Goal: Transaction & Acquisition: Purchase product/service

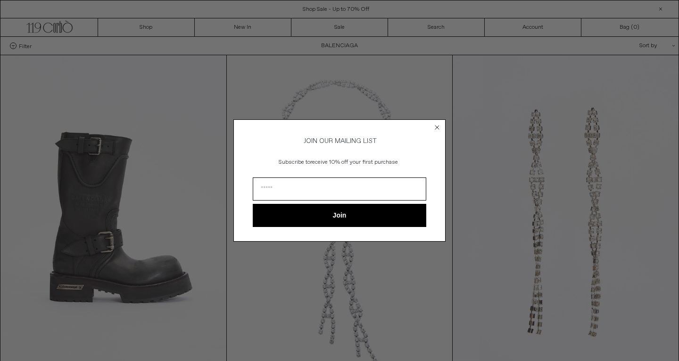
click at [435, 125] on circle "Close dialog" at bounding box center [437, 127] width 9 height 9
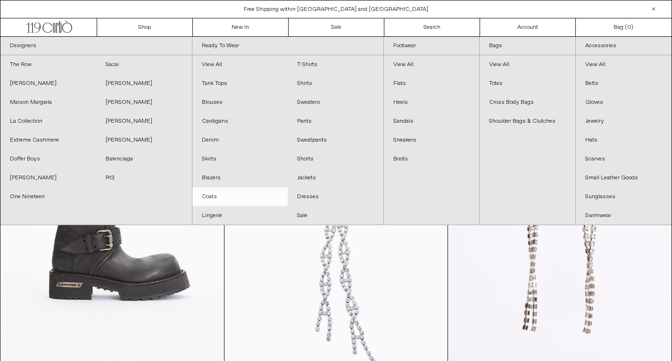
click at [215, 192] on link "Coats" at bounding box center [240, 196] width 96 height 19
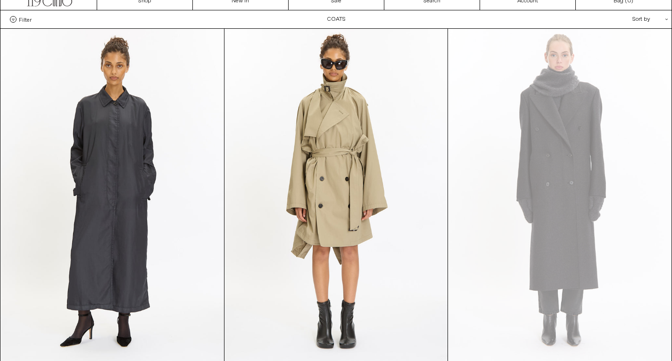
scroll to position [47, 0]
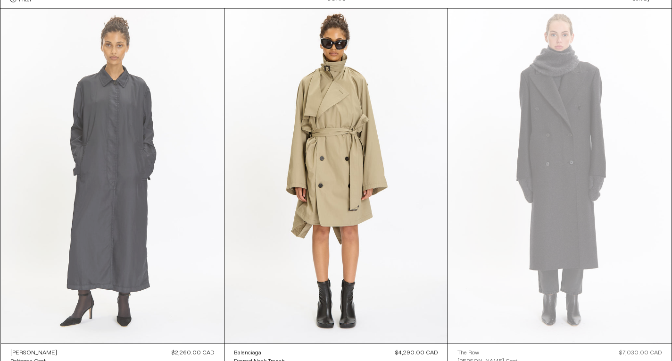
click at [121, 154] on at bounding box center [112, 175] width 223 height 335
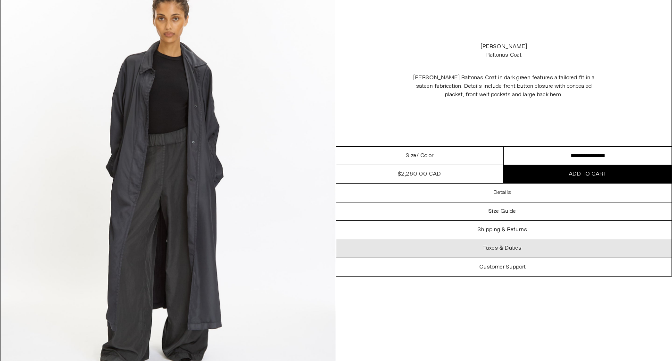
scroll to position [1763, 0]
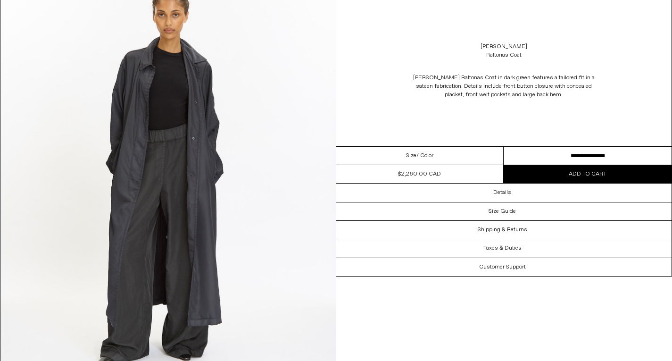
click at [603, 150] on select "**********" at bounding box center [588, 156] width 168 height 18
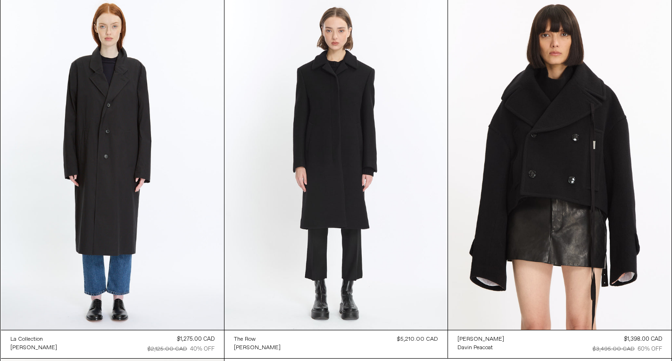
scroll to position [1516, 0]
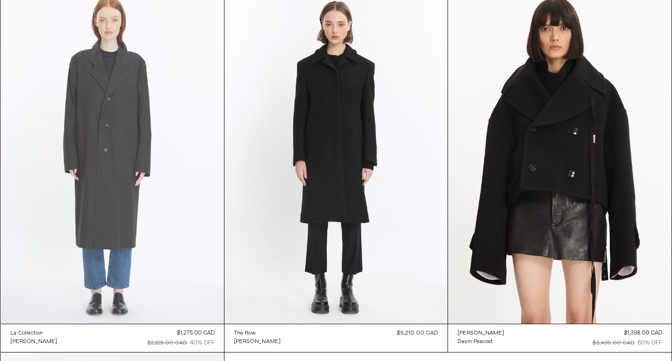
click at [137, 134] on at bounding box center [112, 156] width 223 height 335
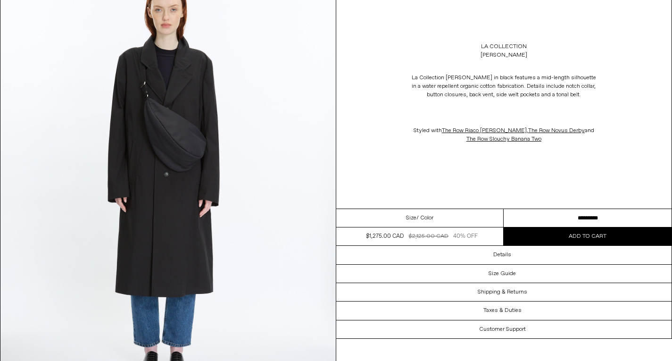
scroll to position [1777, 0]
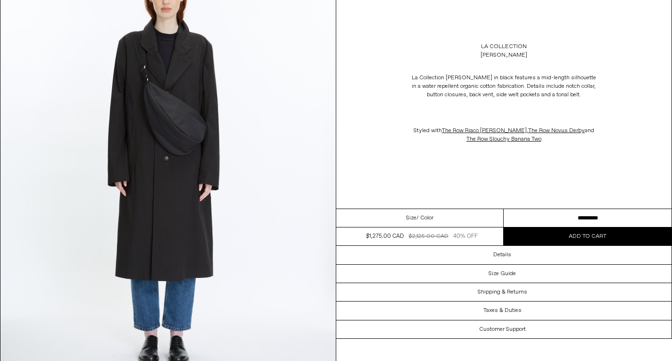
click at [594, 214] on select "**********" at bounding box center [588, 218] width 168 height 18
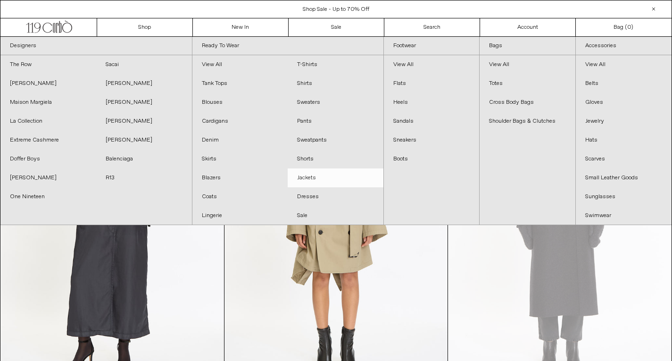
click at [318, 180] on link "Jackets" at bounding box center [336, 177] width 96 height 19
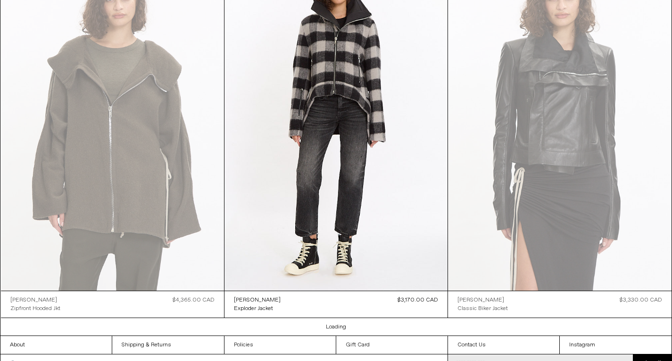
scroll to position [2639, 0]
